Goal: Task Accomplishment & Management: Use online tool/utility

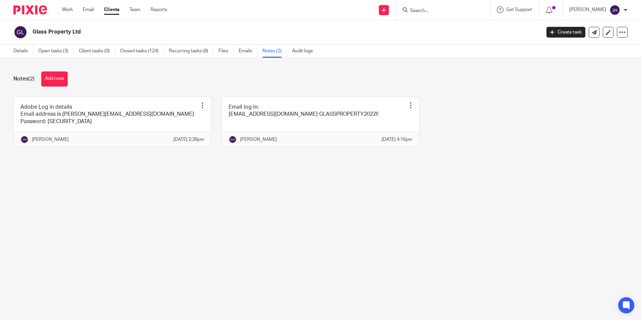
click at [428, 11] on input "Search" at bounding box center [439, 11] width 60 height 6
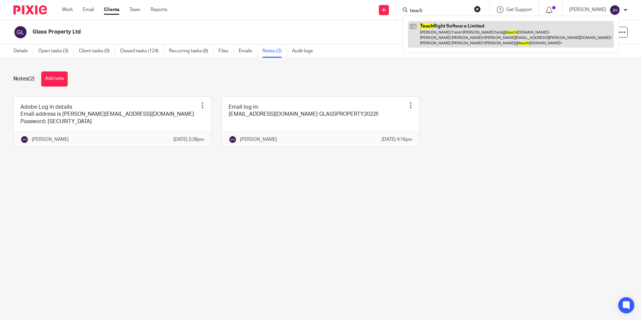
type input "touch"
click at [434, 28] on link at bounding box center [511, 34] width 206 height 26
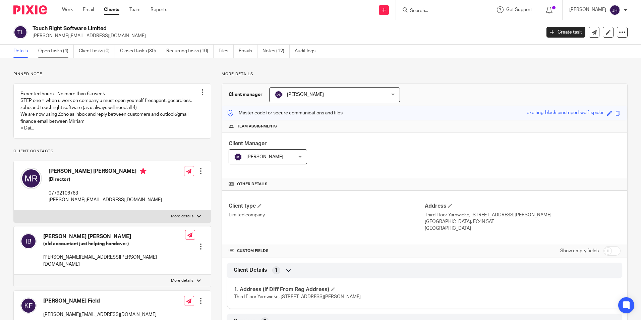
click at [46, 52] on link "Open tasks (4)" at bounding box center [56, 51] width 36 height 13
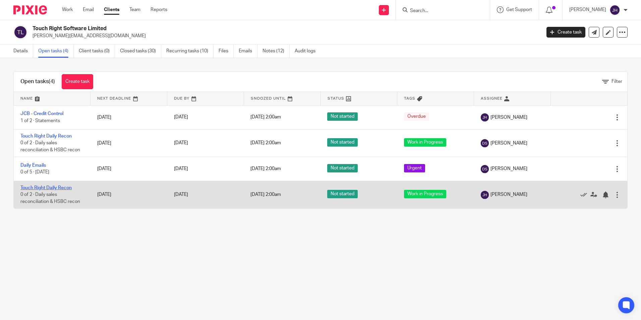
click at [48, 187] on link "Touch Right Daily Recon" at bounding box center [45, 187] width 51 height 5
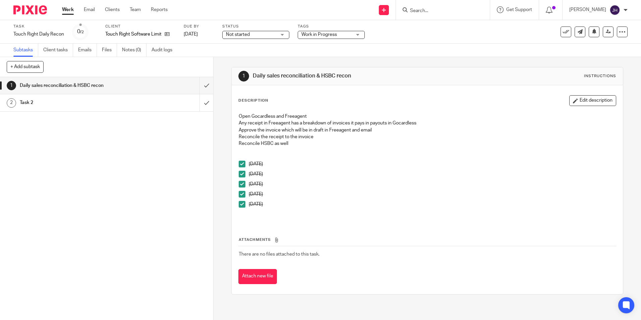
click at [239, 201] on span at bounding box center [242, 204] width 7 height 7
click at [241, 191] on span at bounding box center [242, 194] width 7 height 7
click at [240, 182] on span at bounding box center [242, 184] width 7 height 7
click at [239, 175] on span at bounding box center [242, 174] width 7 height 7
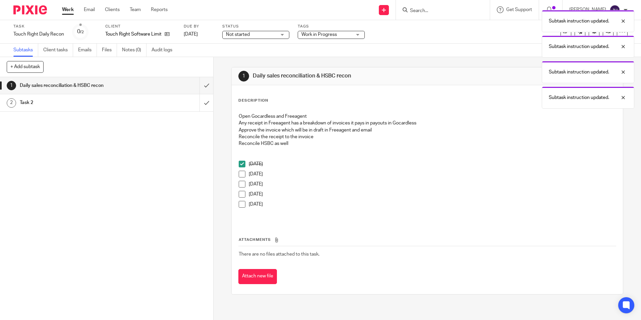
click at [28, 53] on link "Subtasks" at bounding box center [25, 50] width 25 height 13
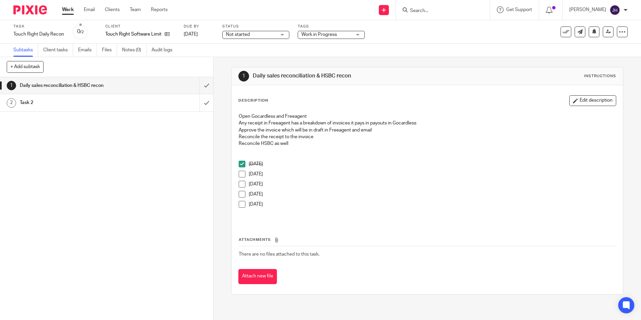
click at [65, 9] on link "Work" at bounding box center [68, 9] width 12 height 7
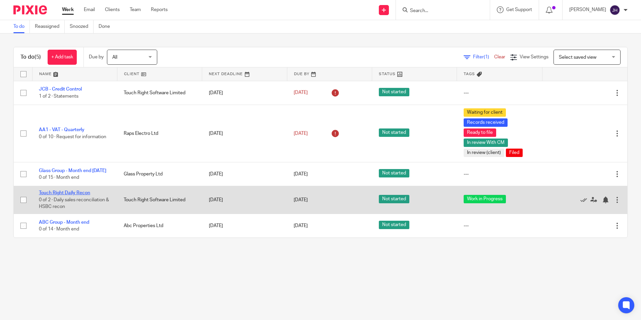
click at [67, 195] on link "Touch Right Daily Recon" at bounding box center [64, 192] width 51 height 5
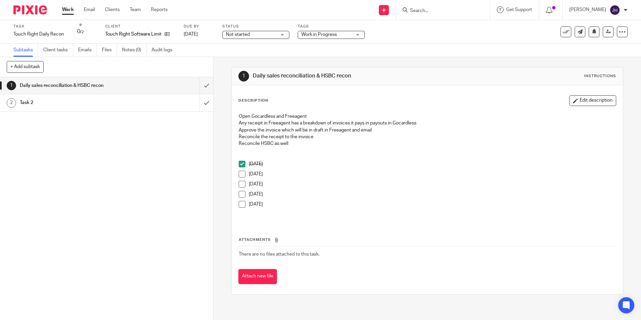
click at [463, 10] on input "Search" at bounding box center [439, 11] width 60 height 6
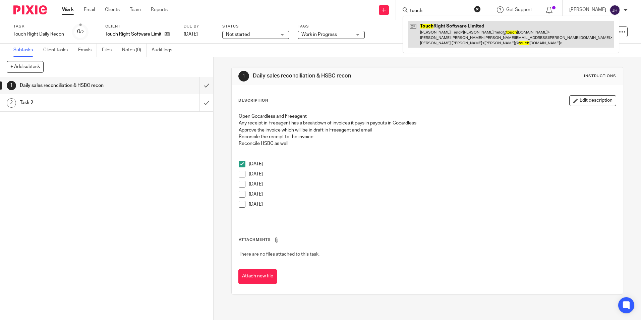
type input "touch"
click at [437, 35] on link at bounding box center [511, 34] width 206 height 26
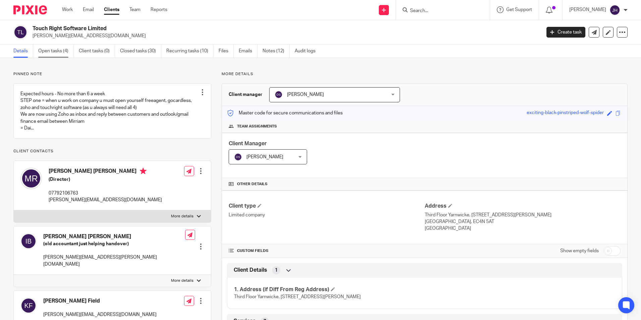
click at [64, 52] on link "Open tasks (4)" at bounding box center [56, 51] width 36 height 13
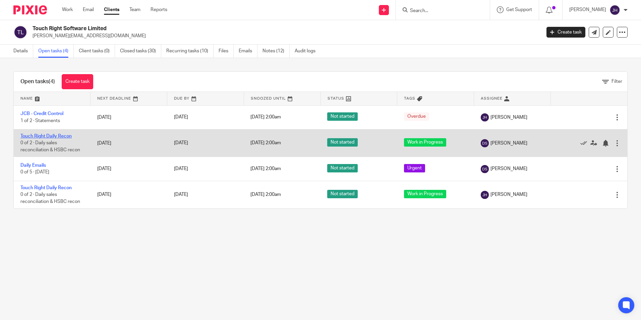
click at [51, 136] on link "Touch Right Daily Recon" at bounding box center [45, 136] width 51 height 5
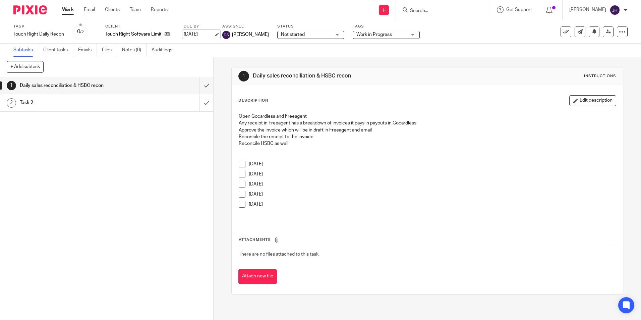
click at [206, 36] on link "18 Aug 2025" at bounding box center [199, 34] width 30 height 7
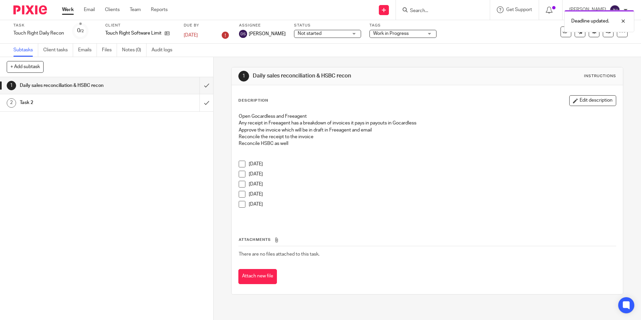
click at [239, 167] on span at bounding box center [242, 164] width 7 height 7
click at [239, 175] on span at bounding box center [242, 174] width 7 height 7
click at [240, 181] on span at bounding box center [242, 184] width 7 height 7
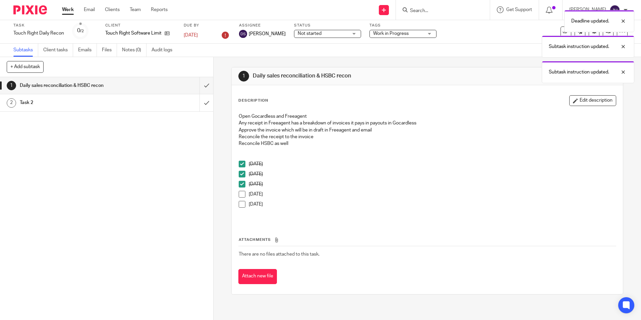
click at [241, 196] on span at bounding box center [242, 194] width 7 height 7
click at [242, 205] on span at bounding box center [242, 204] width 7 height 7
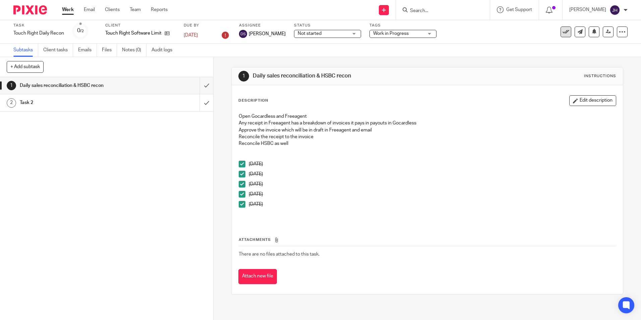
click at [563, 32] on icon at bounding box center [566, 32] width 7 height 7
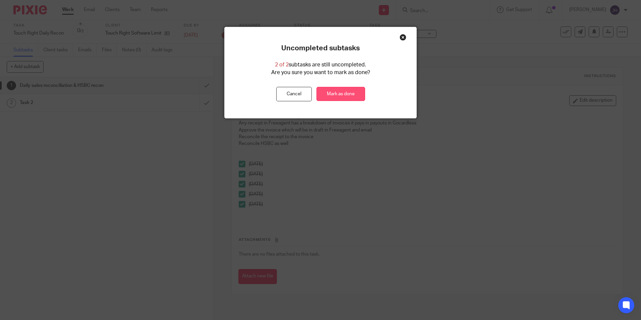
click at [331, 95] on link "Mark as done" at bounding box center [341, 94] width 49 height 14
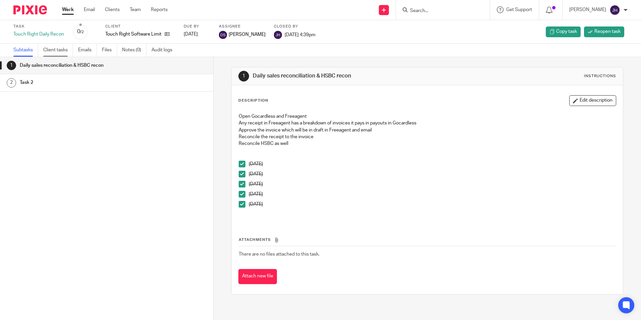
click at [59, 50] on link "Client tasks" at bounding box center [58, 50] width 30 height 13
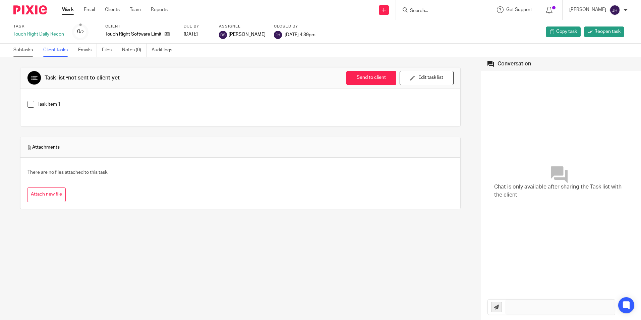
click at [23, 48] on link "Subtasks" at bounding box center [25, 50] width 25 height 13
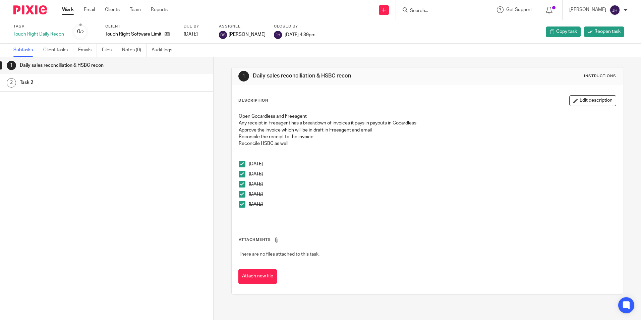
click at [66, 8] on link "Work" at bounding box center [68, 9] width 12 height 7
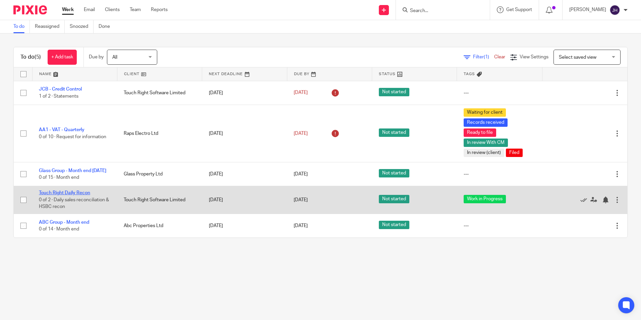
click at [81, 195] on link "Touch Right Daily Recon" at bounding box center [64, 192] width 51 height 5
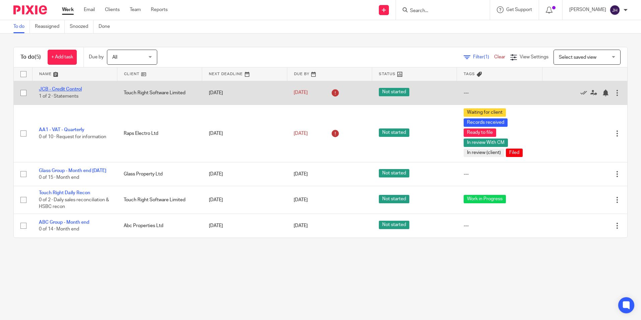
click at [79, 87] on link "JCB - Credit Control" at bounding box center [60, 89] width 43 height 5
